Goal: Information Seeking & Learning: Learn about a topic

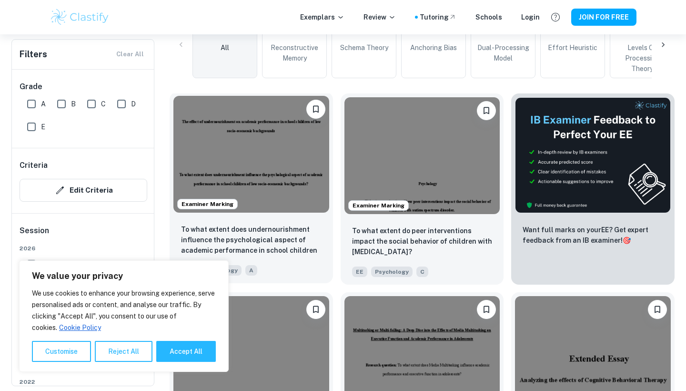
scroll to position [254, 0]
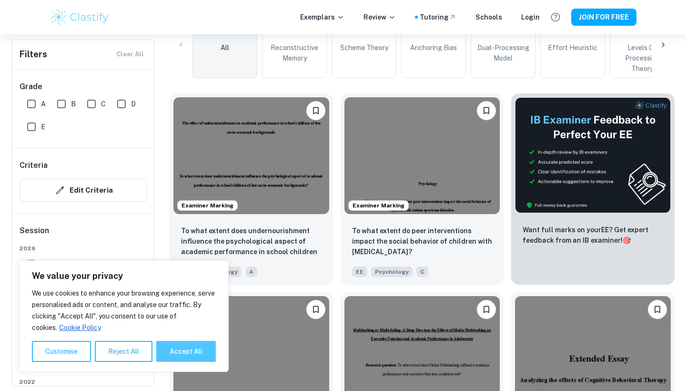
click at [170, 354] on button "Accept All" at bounding box center [186, 351] width 60 height 21
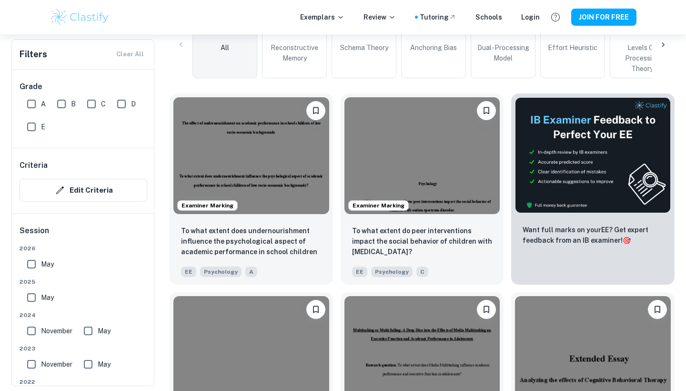
checkbox input "true"
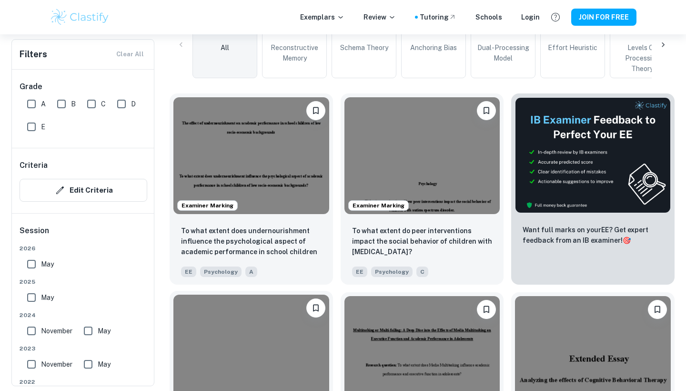
click at [170, 353] on div "Examiner Marking" at bounding box center [251, 353] width 163 height 124
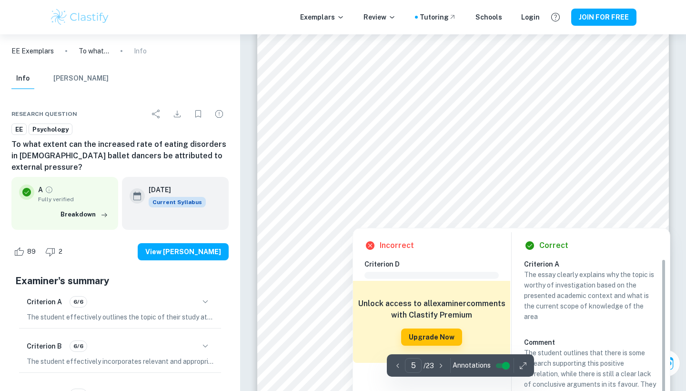
scroll to position [2643, 0]
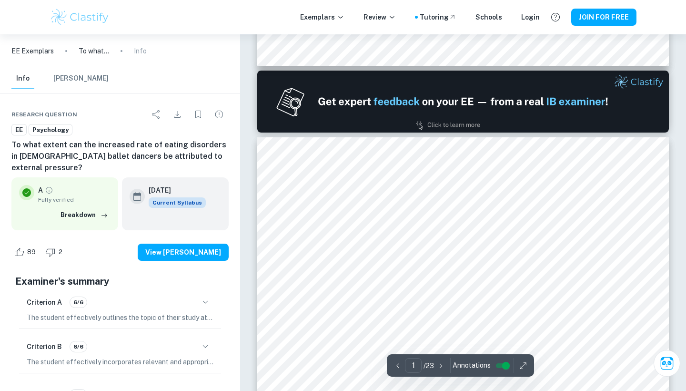
type input "2"
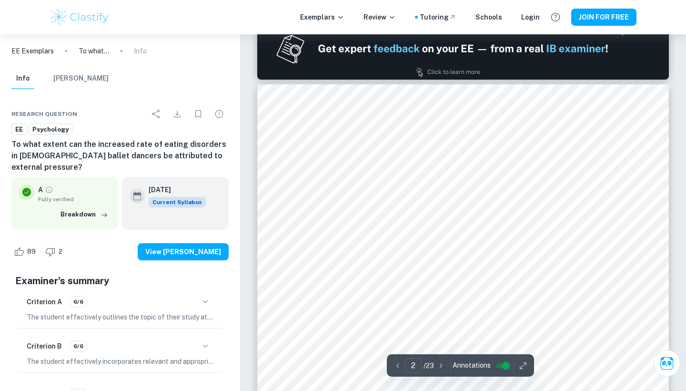
scroll to position [614, 0]
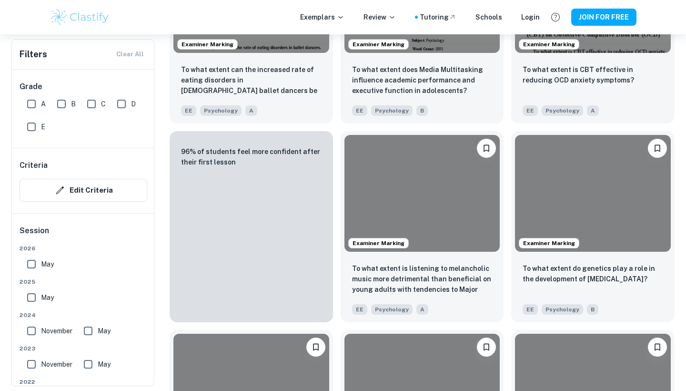
scroll to position [254, 0]
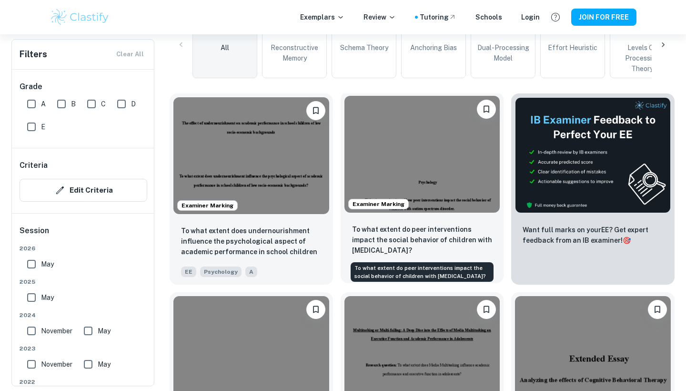
click at [426, 233] on p "To what extent do peer interventions impact the social behavior of children wit…" at bounding box center [422, 239] width 141 height 31
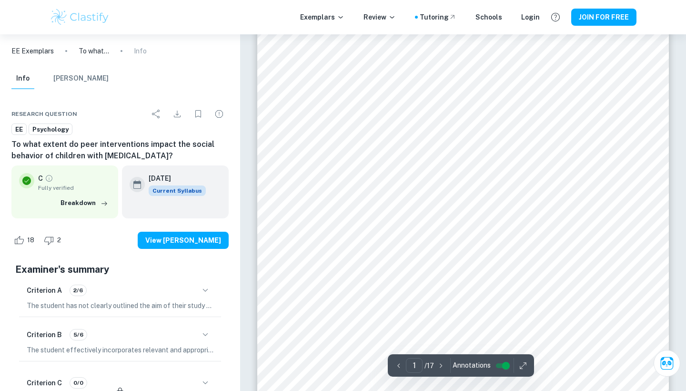
scroll to position [156, 0]
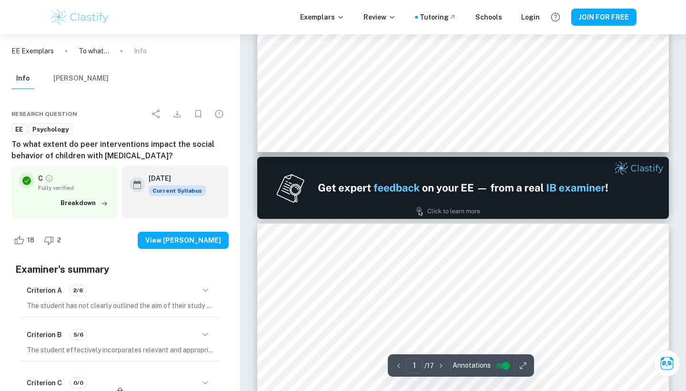
type input "2"
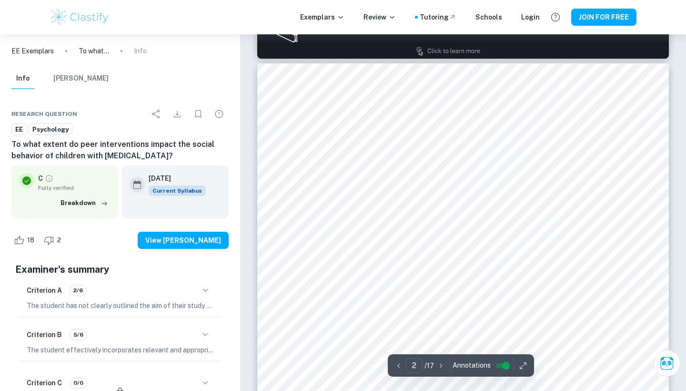
scroll to position [590, 0]
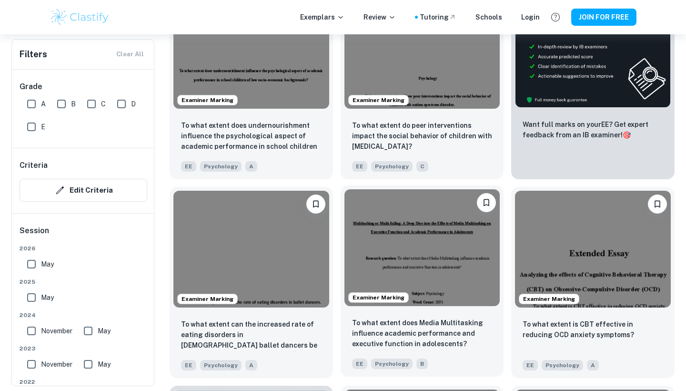
scroll to position [360, 0]
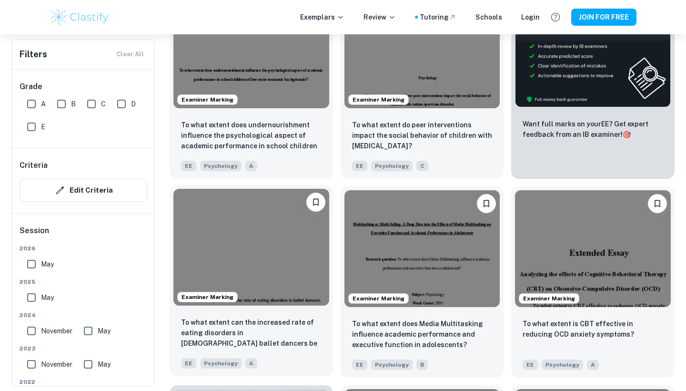
click at [252, 295] on img at bounding box center [251, 247] width 156 height 117
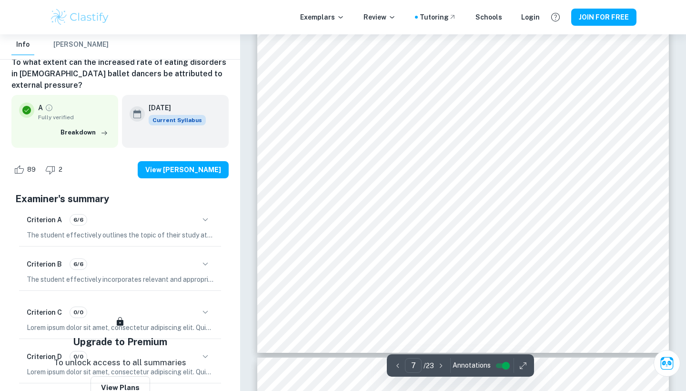
scroll to position [3930, 0]
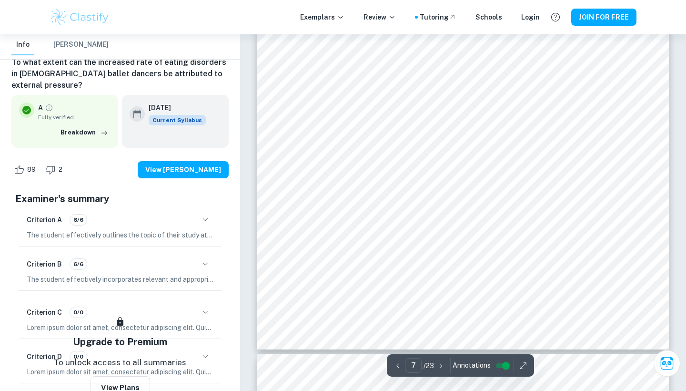
type input "8"
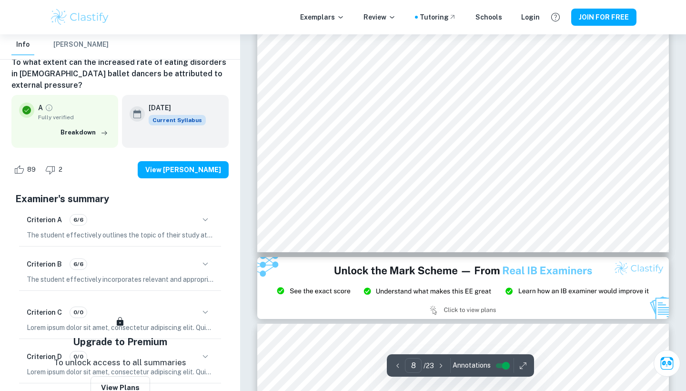
scroll to position [4615, 0]
